Goal: Information Seeking & Learning: Find specific fact

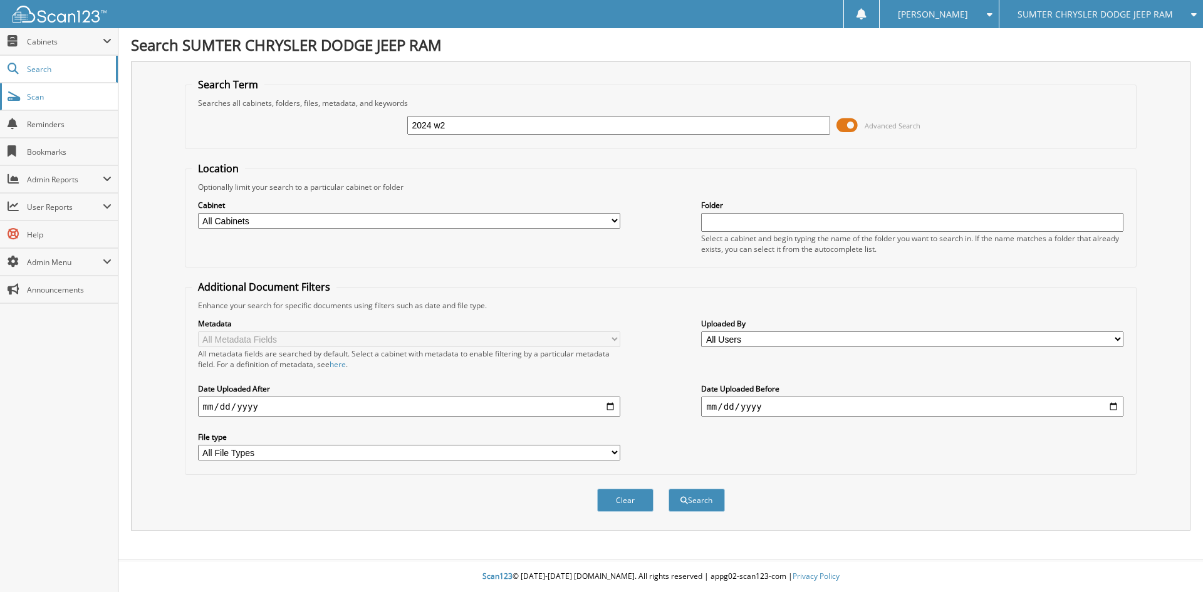
type input "2024 w2"
click at [668, 489] on button "Search" at bounding box center [696, 500] width 56 height 23
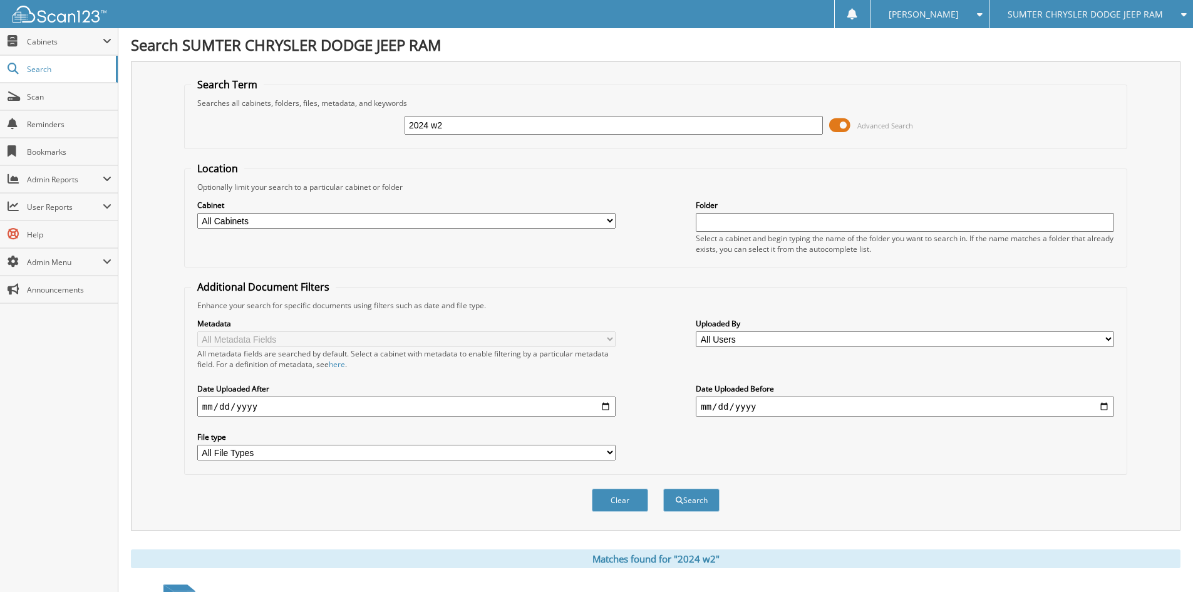
scroll to position [251, 0]
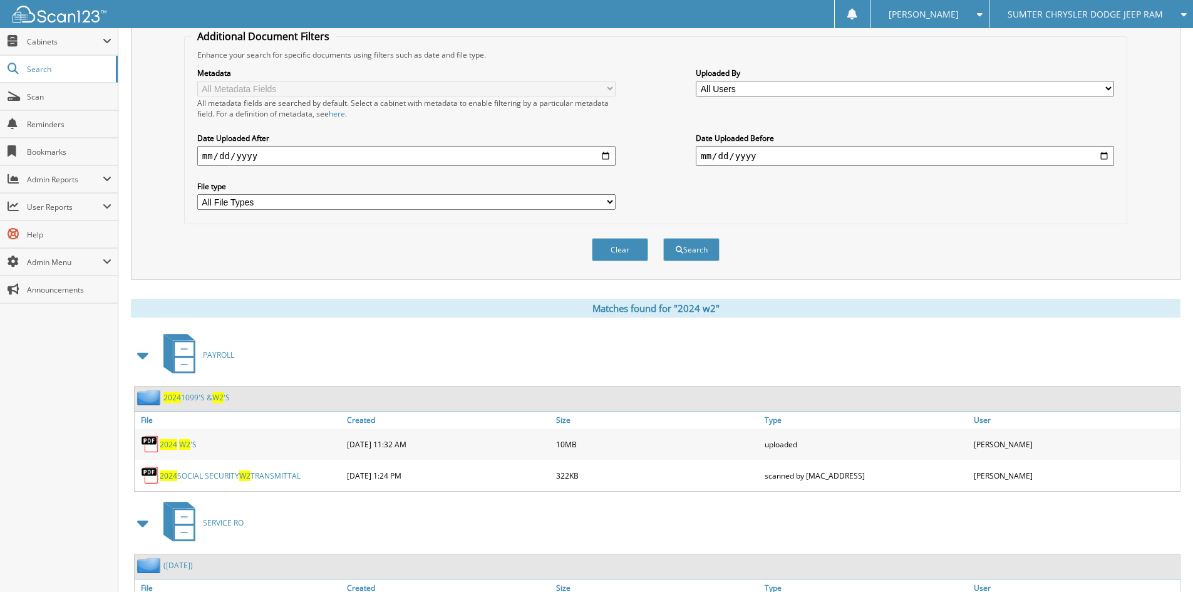
click at [181, 447] on span "W2" at bounding box center [184, 444] width 11 height 11
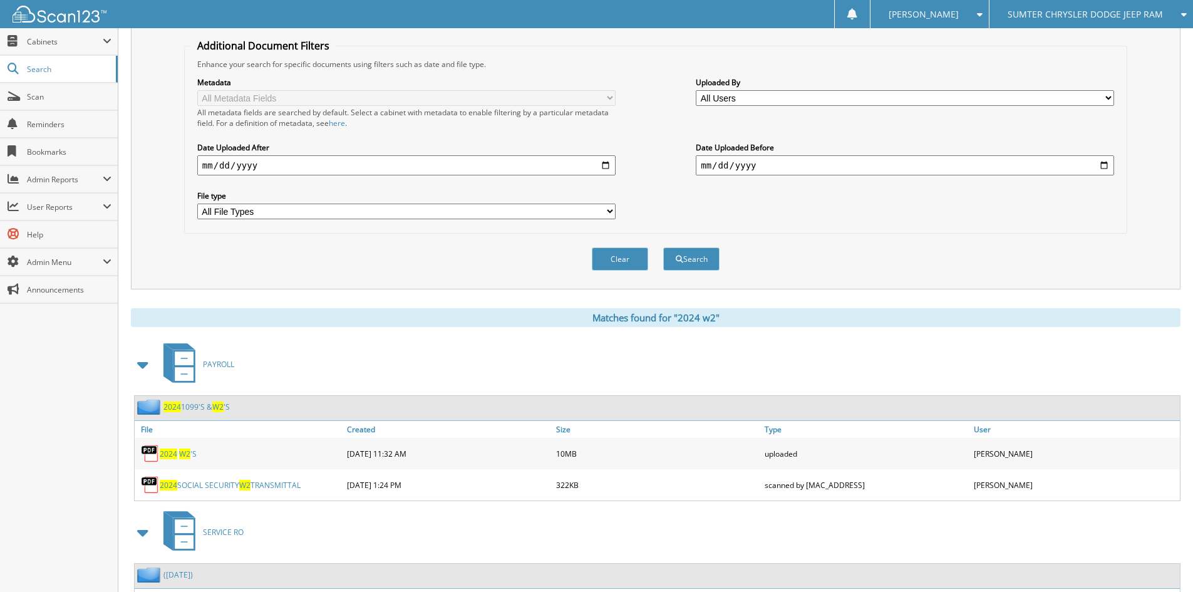
scroll to position [0, 0]
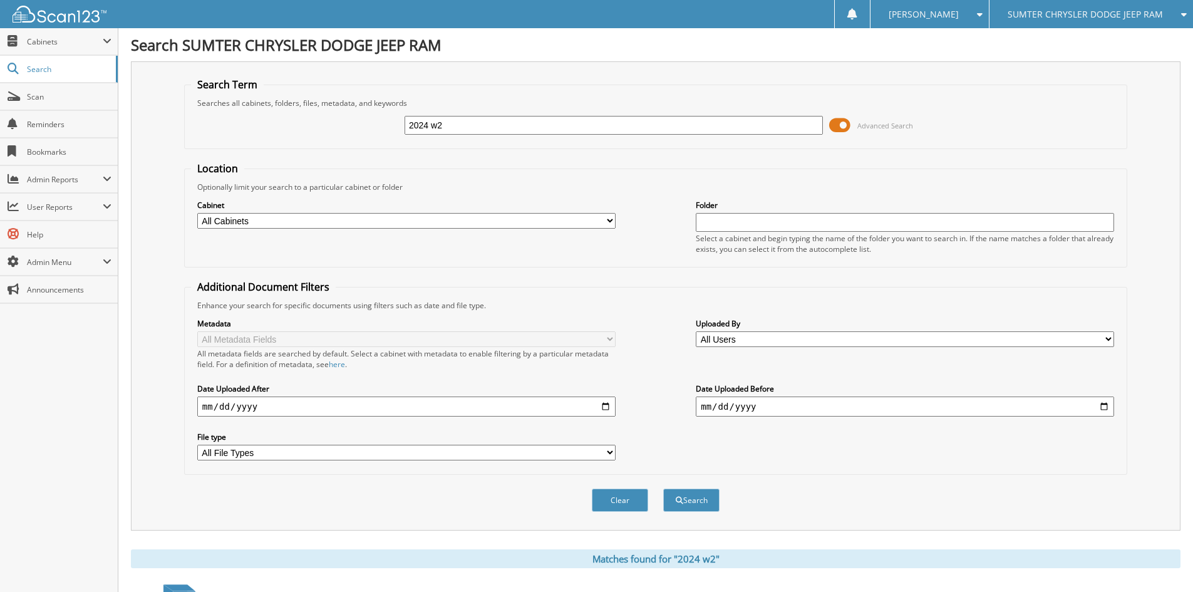
drag, startPoint x: 451, startPoint y: 130, endPoint x: 367, endPoint y: 133, distance: 84.0
click at [367, 133] on div "2024 w2 Advanced Search" at bounding box center [656, 125] width 930 height 34
type input "51936"
click at [663, 489] on button "Search" at bounding box center [691, 500] width 56 height 23
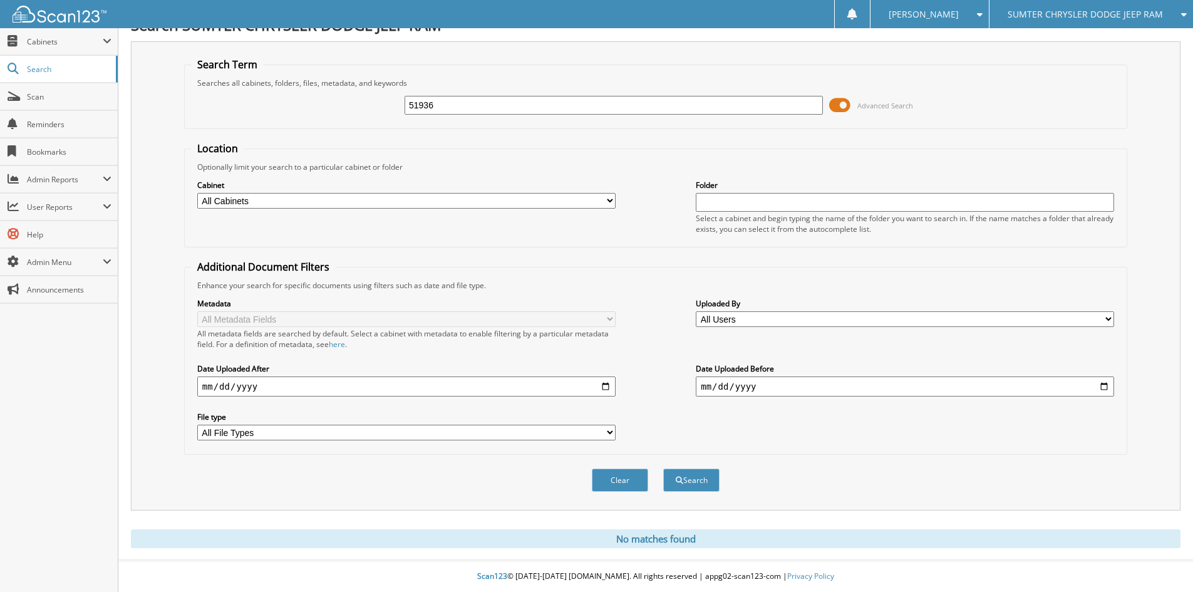
click at [1035, 13] on span "SUMTER CHRYSLER DODGE JEEP RAM" at bounding box center [1085, 15] width 155 height 8
click at [1045, 61] on link "Nissan of Orangeburg" at bounding box center [1092, 61] width 204 height 22
